Goal: Information Seeking & Learning: Find specific fact

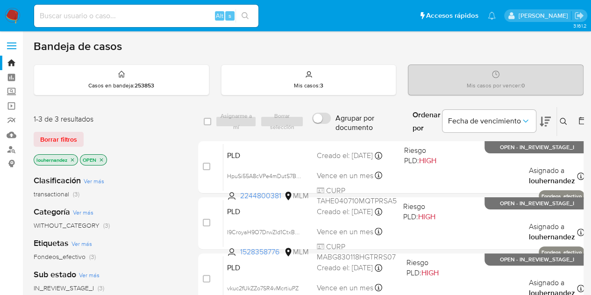
click at [94, 25] on div "Alt s" at bounding box center [146, 16] width 224 height 22
click at [93, 15] on input at bounding box center [146, 16] width 224 height 12
paste input "376966036"
type input "376966036"
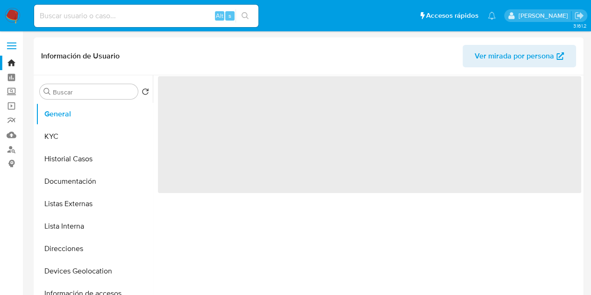
select select "10"
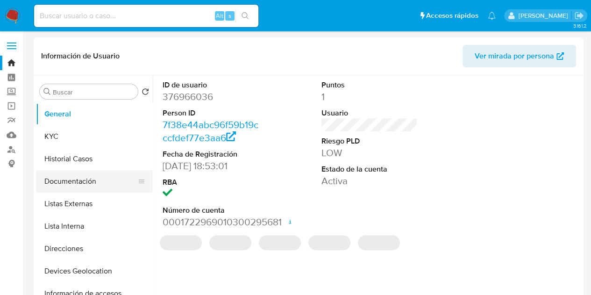
click at [86, 188] on button "Documentación" at bounding box center [90, 181] width 109 height 22
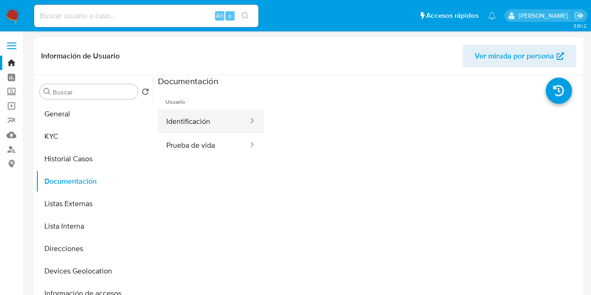
click at [196, 116] on button "Identificación" at bounding box center [203, 121] width 91 height 24
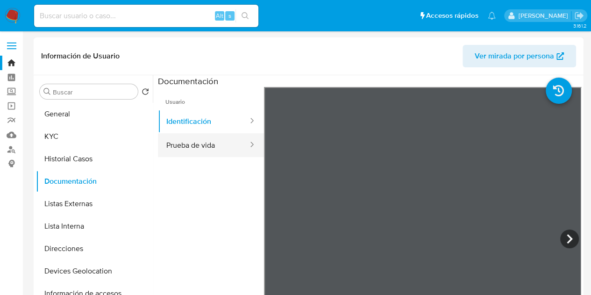
click at [185, 137] on button "Prueba de vida" at bounding box center [203, 145] width 91 height 24
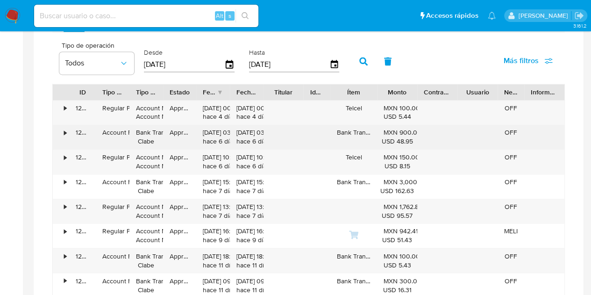
scroll to position [636, 0]
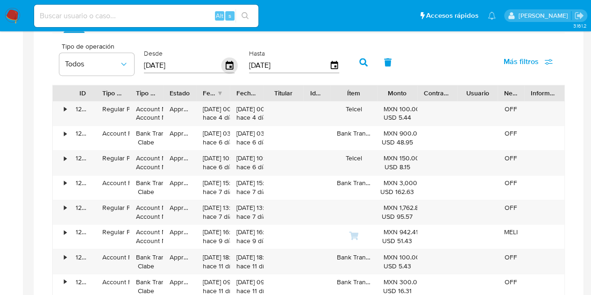
click at [228, 66] on icon "button" at bounding box center [229, 65] width 16 height 16
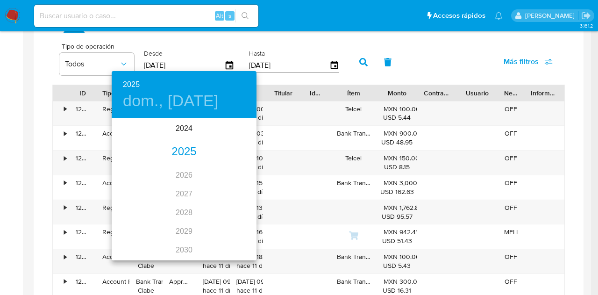
click at [185, 146] on div "2025" at bounding box center [184, 151] width 145 height 19
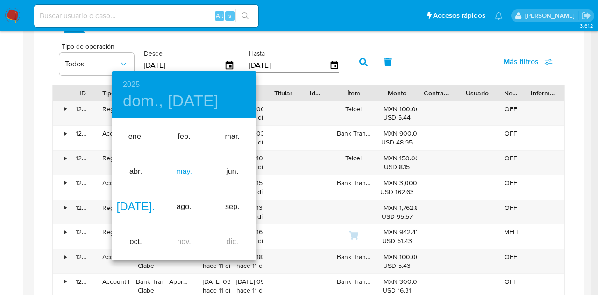
click at [188, 176] on div "may." at bounding box center [184, 171] width 48 height 35
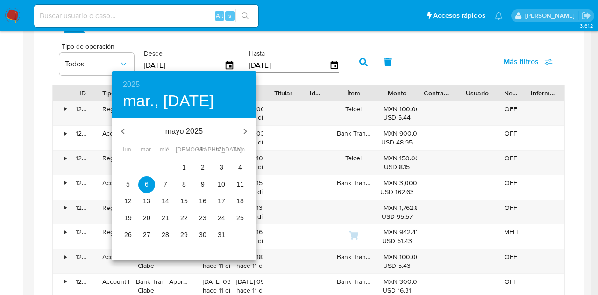
click at [176, 164] on span "1" at bounding box center [184, 167] width 17 height 9
type input "01/05/2025"
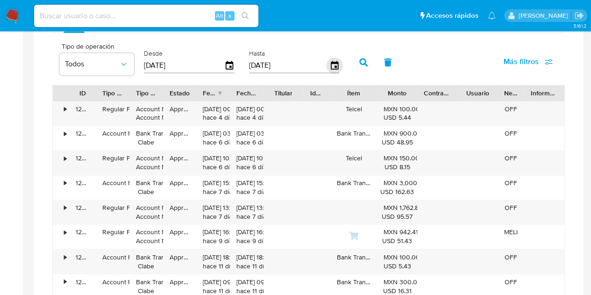
click at [338, 64] on icon "button" at bounding box center [334, 65] width 16 height 16
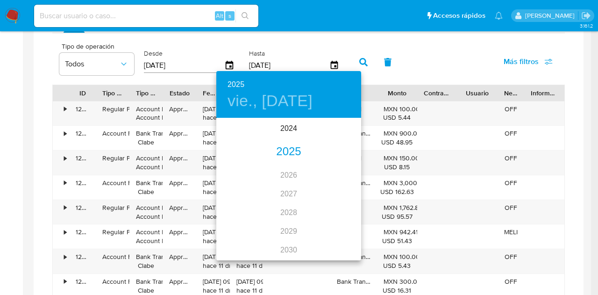
click at [295, 148] on div "2025" at bounding box center [288, 151] width 145 height 19
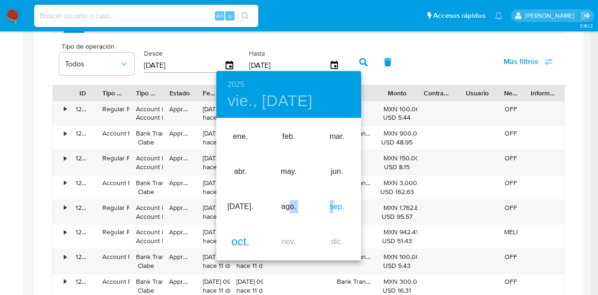
drag, startPoint x: 334, startPoint y: 209, endPoint x: 290, endPoint y: 210, distance: 43.9
click at [290, 210] on div "ene. feb. mar. abr. may. jun. jul. ago. sep. oct. nov. dic." at bounding box center [288, 189] width 145 height 140
click at [283, 208] on div "ago." at bounding box center [288, 206] width 48 height 35
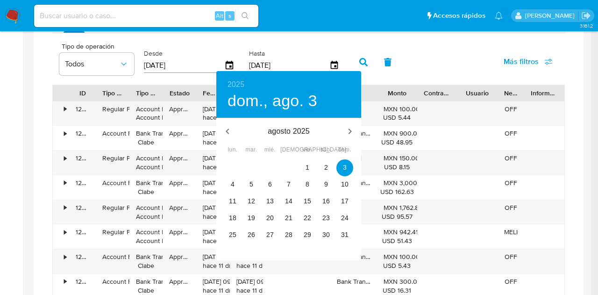
click at [335, 230] on div "31" at bounding box center [344, 235] width 19 height 17
type input "31/08/2025"
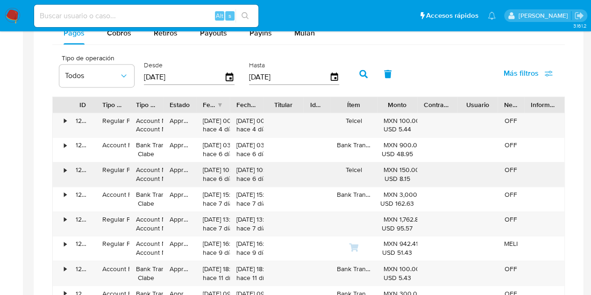
scroll to position [623, 0]
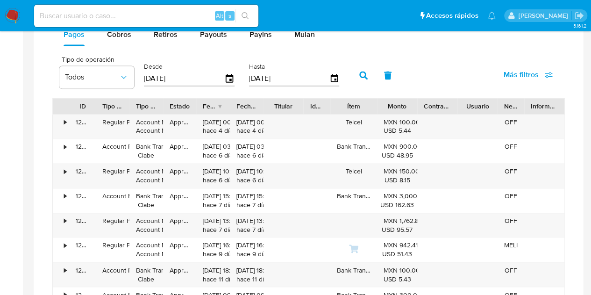
click at [362, 78] on button "button" at bounding box center [363, 75] width 24 height 22
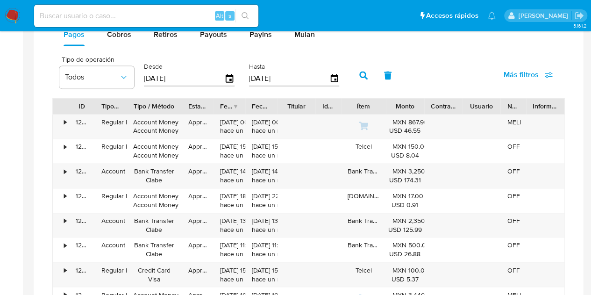
drag, startPoint x: 164, startPoint y: 106, endPoint x: 185, endPoint y: 107, distance: 21.6
click at [185, 107] on div at bounding box center [181, 106] width 17 height 16
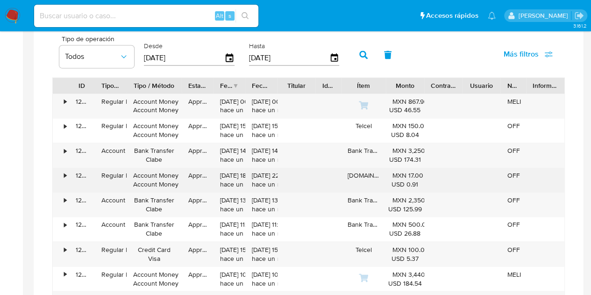
scroll to position [644, 0]
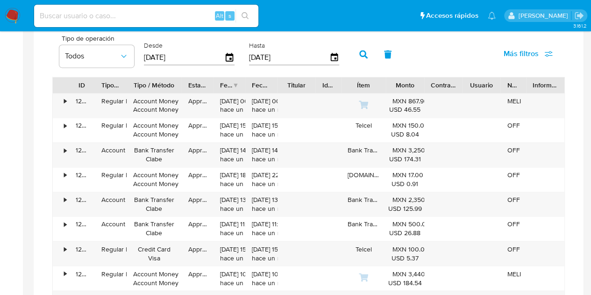
click at [196, 85] on div "Estado" at bounding box center [197, 84] width 19 height 9
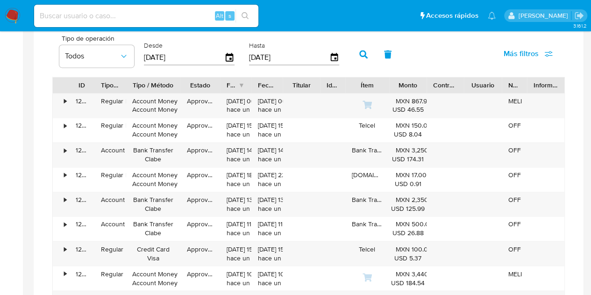
drag, startPoint x: 213, startPoint y: 83, endPoint x: 221, endPoint y: 84, distance: 7.5
click at [221, 84] on div at bounding box center [220, 85] width 17 height 16
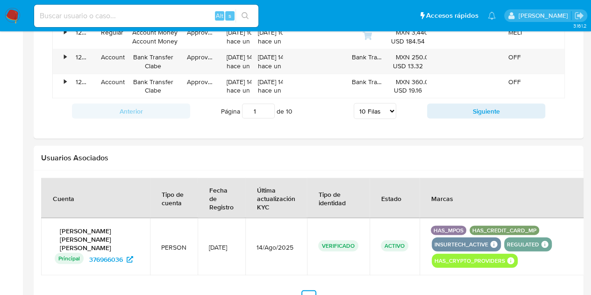
scroll to position [886, 0]
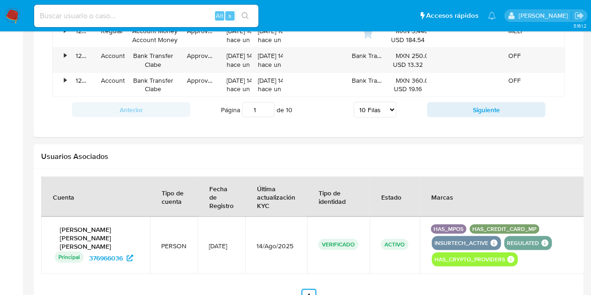
click at [487, 115] on div "Anterior Página 1 de 10 5 Filas 10 Filas 20 Filas 25 Filas 50 Filas 100 Filas S…" at bounding box center [308, 109] width 513 height 25
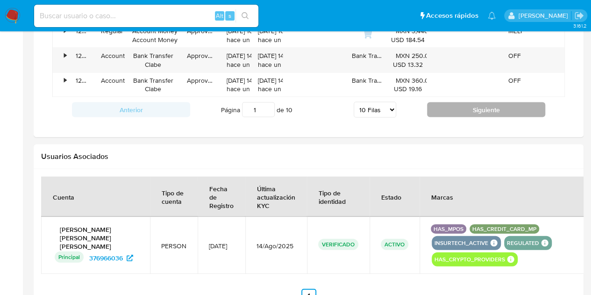
click at [481, 112] on button "Siguiente" at bounding box center [486, 109] width 118 height 15
type input "2"
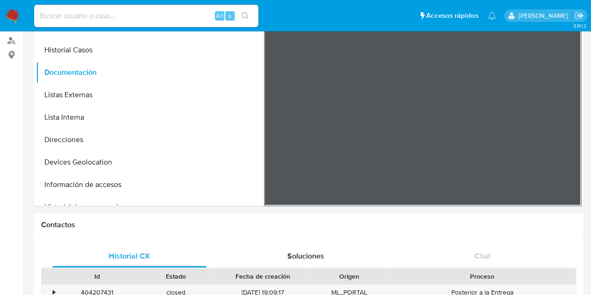
scroll to position [108, 0]
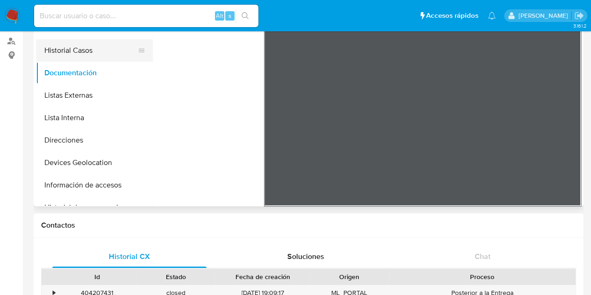
click at [94, 50] on button "Historial Casos" at bounding box center [90, 50] width 109 height 22
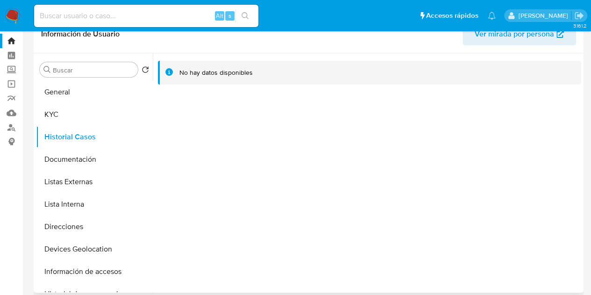
scroll to position [17, 0]
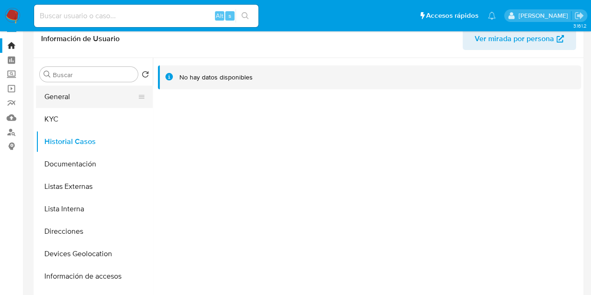
click at [88, 100] on button "General" at bounding box center [90, 96] width 109 height 22
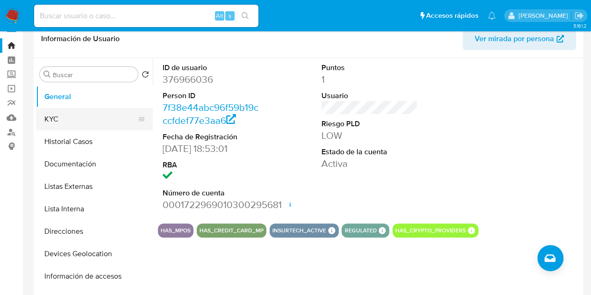
click at [86, 117] on button "KYC" at bounding box center [90, 119] width 109 height 22
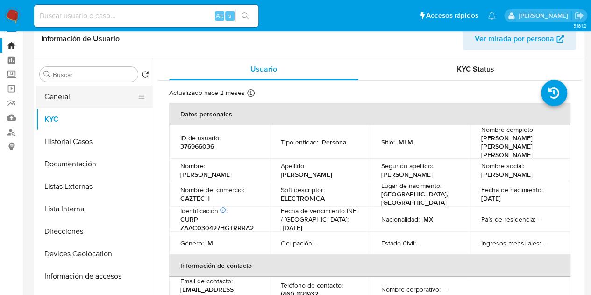
click at [85, 92] on button "General" at bounding box center [90, 96] width 109 height 22
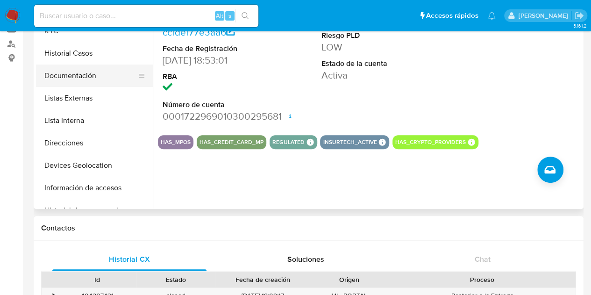
scroll to position [0, 0]
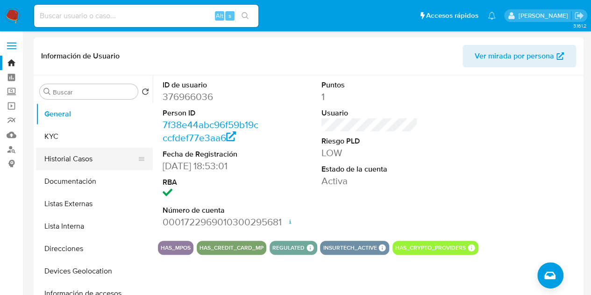
click at [94, 160] on button "Historial Casos" at bounding box center [90, 159] width 109 height 22
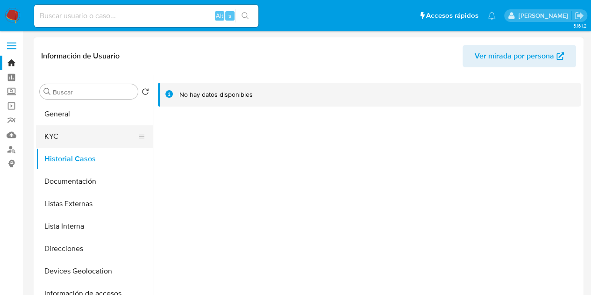
click at [107, 140] on button "KYC" at bounding box center [90, 136] width 109 height 22
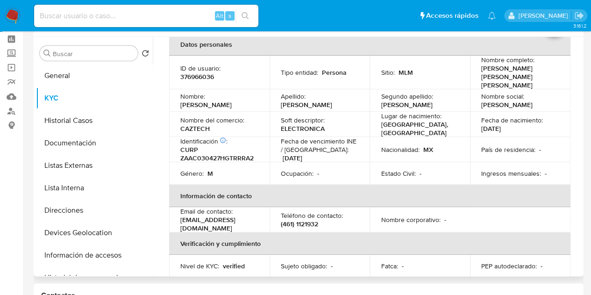
scroll to position [16, 0]
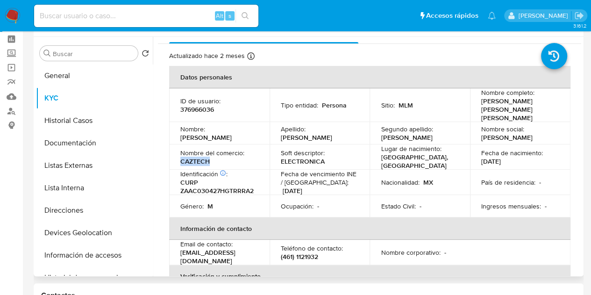
drag, startPoint x: 178, startPoint y: 150, endPoint x: 211, endPoint y: 153, distance: 32.8
click at [211, 153] on td "Nombre del comercio : CAZTECH" at bounding box center [219, 156] width 100 height 25
copy p "CAZTECH"
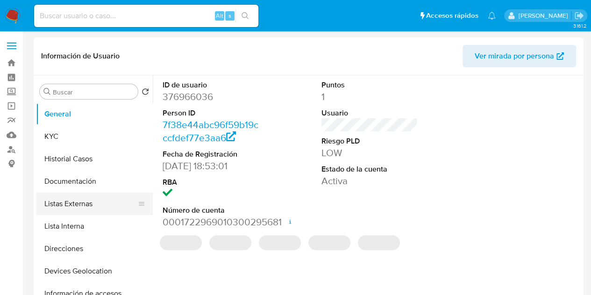
select select "10"
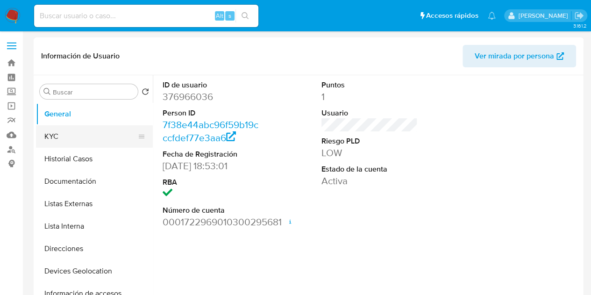
click at [84, 137] on button "KYC" at bounding box center [90, 136] width 109 height 22
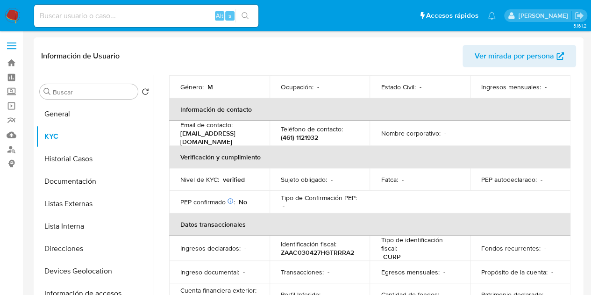
scroll to position [163, 0]
click at [85, 265] on button "Devices Geolocation" at bounding box center [90, 271] width 109 height 22
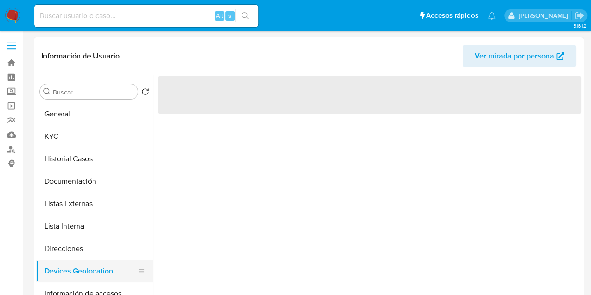
scroll to position [0, 0]
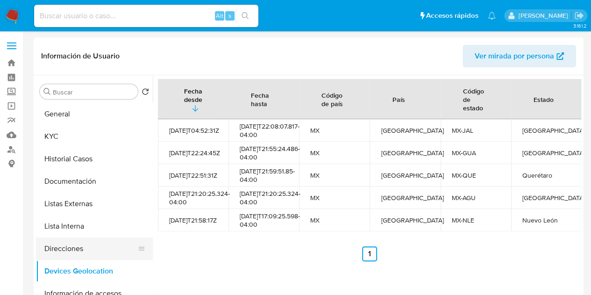
click at [60, 250] on button "Direcciones" at bounding box center [90, 248] width 109 height 22
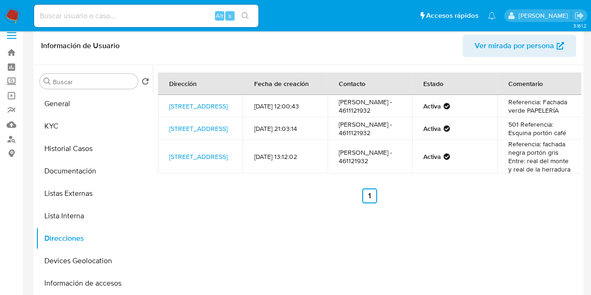
scroll to position [11, 0]
drag, startPoint x: 539, startPoint y: 141, endPoint x: 516, endPoint y: 136, distance: 23.7
click at [516, 136] on td "501 Referencia: Esquina portón café" at bounding box center [539, 128] width 85 height 22
click at [527, 139] on td "501 Referencia: Esquina portón café" at bounding box center [539, 128] width 85 height 22
click at [194, 133] on link "[STREET_ADDRESS]" at bounding box center [198, 127] width 58 height 9
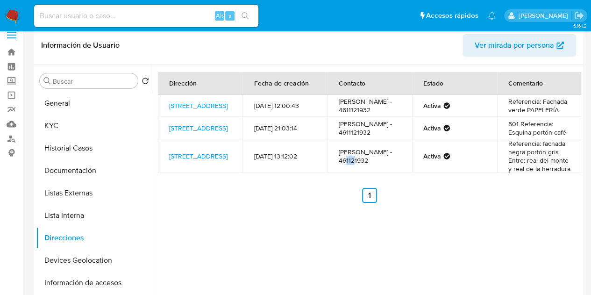
drag, startPoint x: 345, startPoint y: 174, endPoint x: 354, endPoint y: 174, distance: 8.4
click at [354, 173] on td "[PERSON_NAME] - 461121932" at bounding box center [370, 156] width 85 height 34
click at [327, 233] on div "Dirección Fecha de creación Contacto Estado Comentario [STREET_ADDRESS][PERSON_…" at bounding box center [367, 183] width 428 height 239
